Goal: Transaction & Acquisition: Download file/media

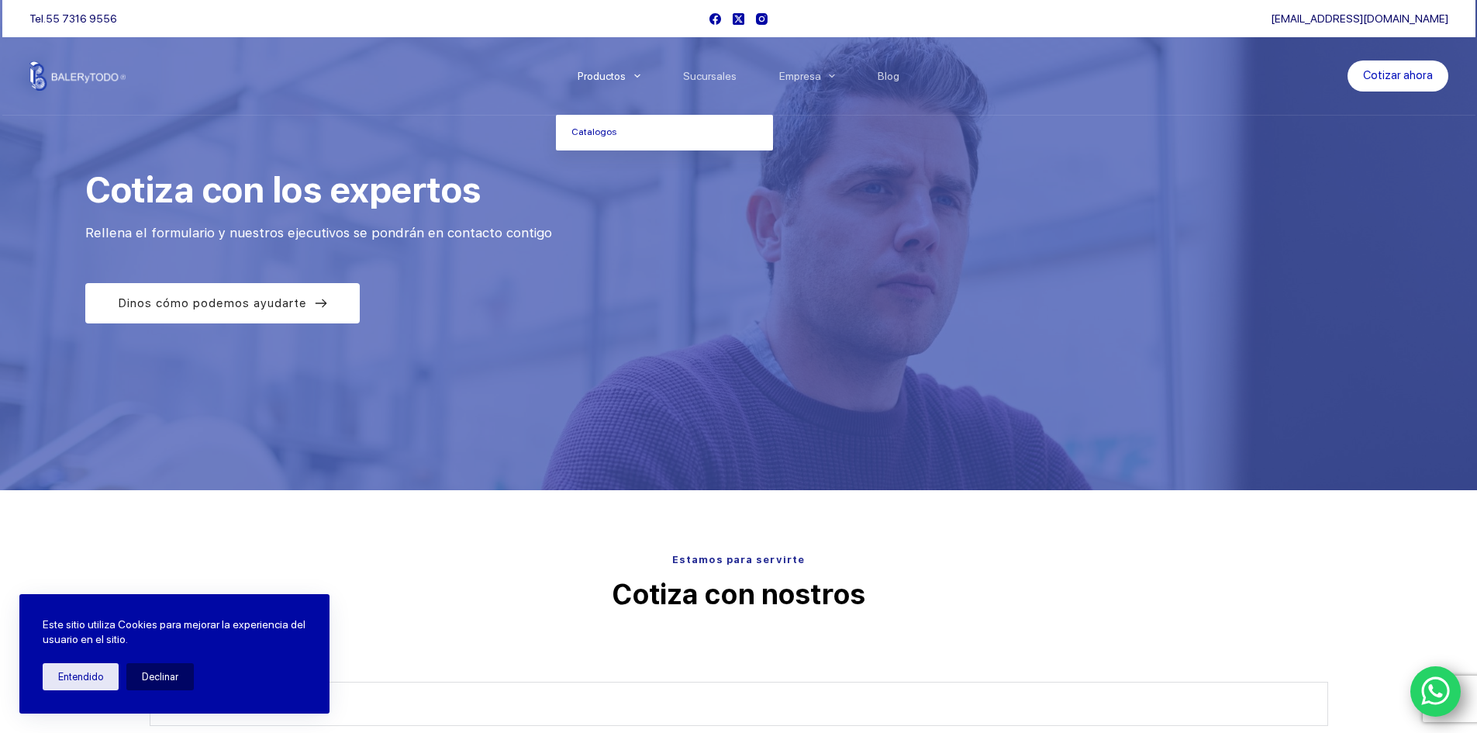
click at [613, 65] on li "Productos Catalogos" at bounding box center [608, 76] width 105 height 78
click at [604, 76] on link "Productos" at bounding box center [608, 76] width 105 height 0
click at [639, 74] on icon "Menu Principal" at bounding box center [637, 76] width 6 height 6
click at [592, 128] on link "Catalogos" at bounding box center [664, 133] width 217 height 36
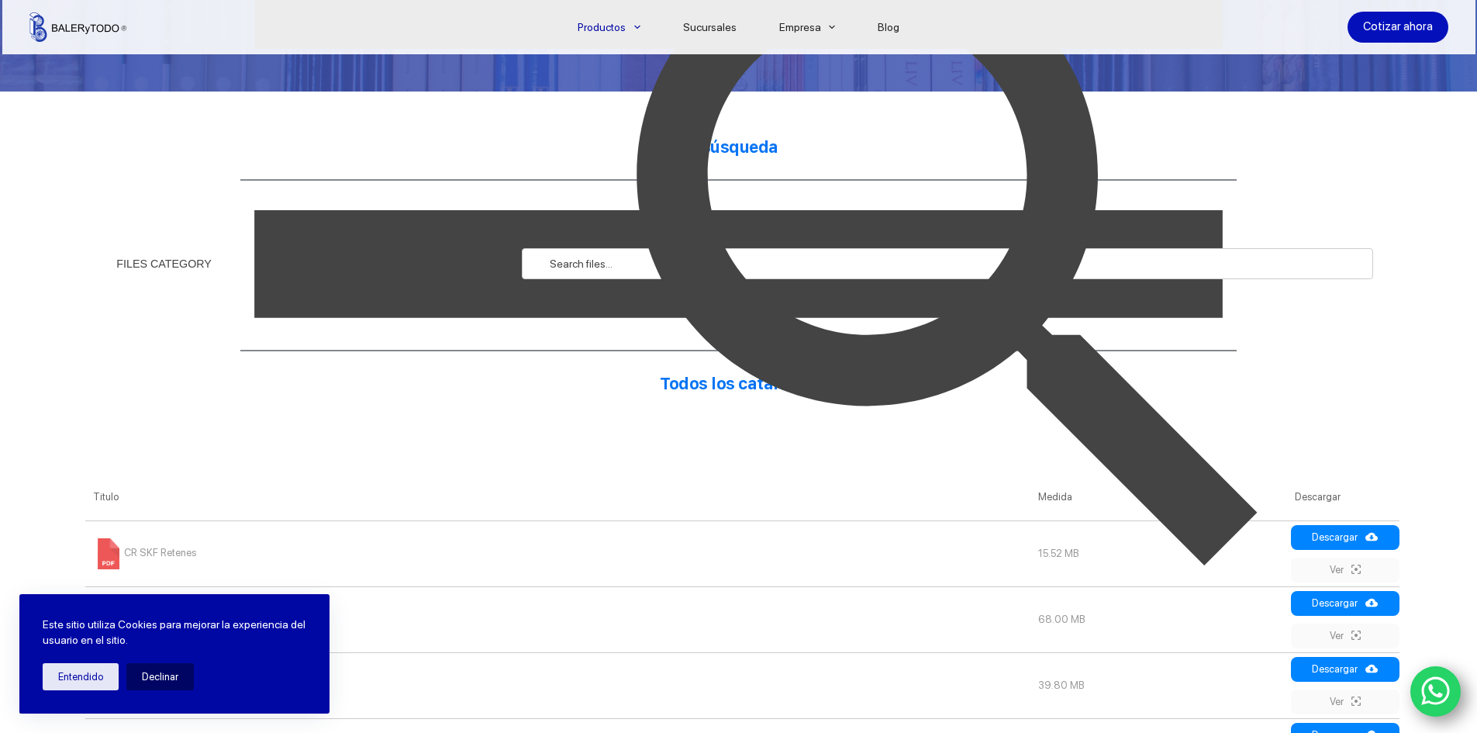
scroll to position [388, 0]
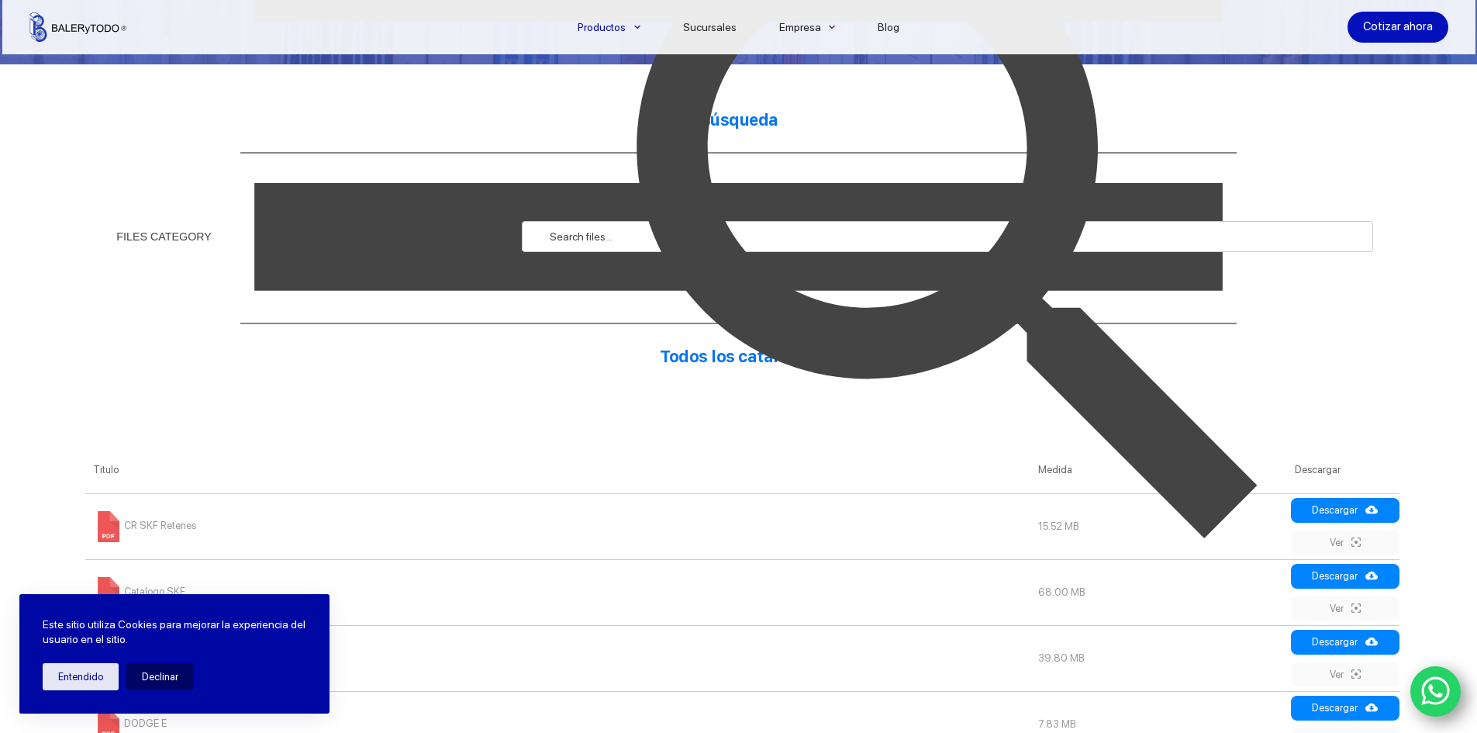
click at [575, 243] on img at bounding box center [956, 237] width 852 height 852
click at [565, 226] on img at bounding box center [956, 237] width 852 height 852
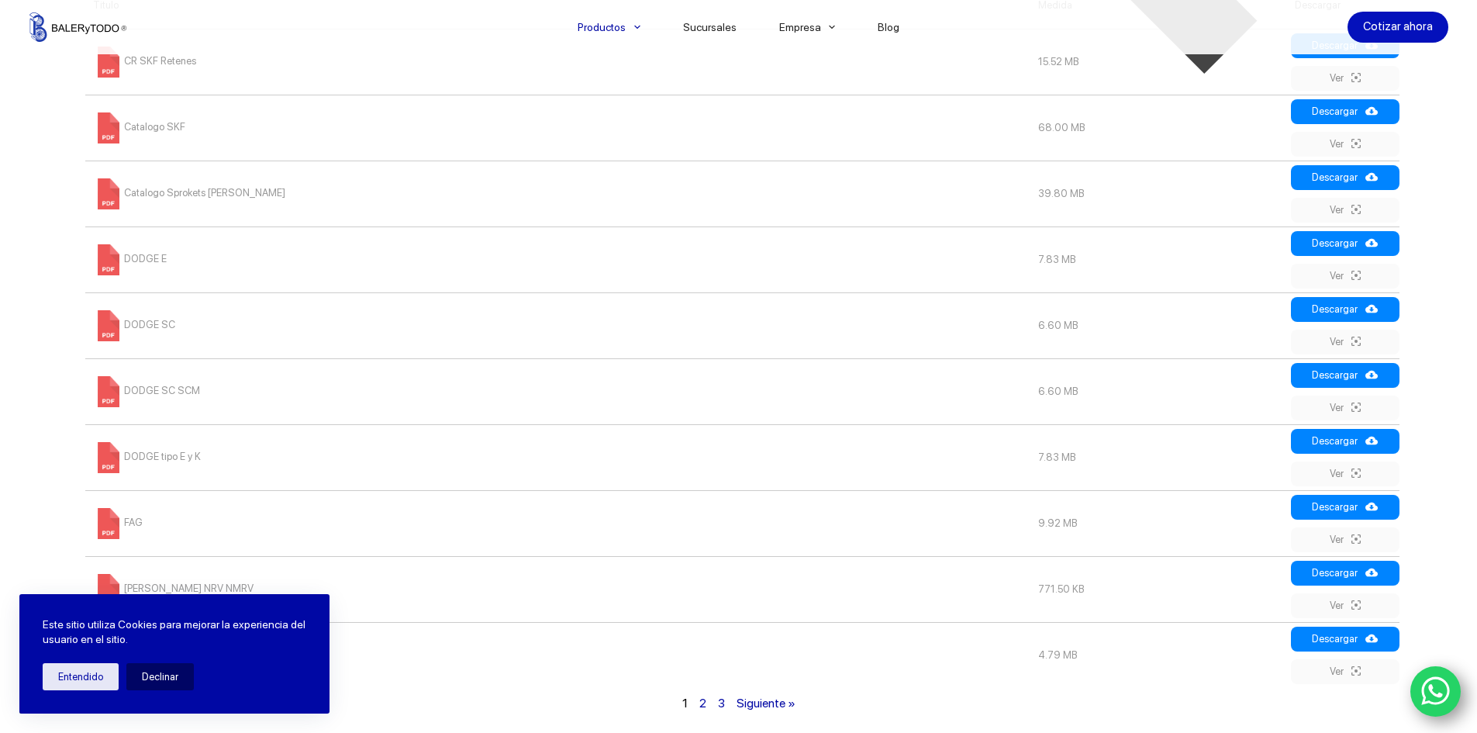
scroll to position [853, 0]
click at [170, 188] on span "Catalogo Sprokets [PERSON_NAME]" at bounding box center [189, 192] width 192 height 12
